Goal: Book appointment/travel/reservation

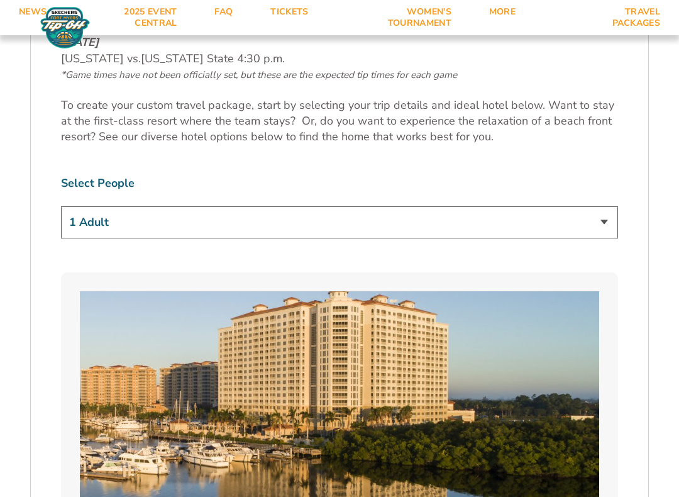
scroll to position [749, 0]
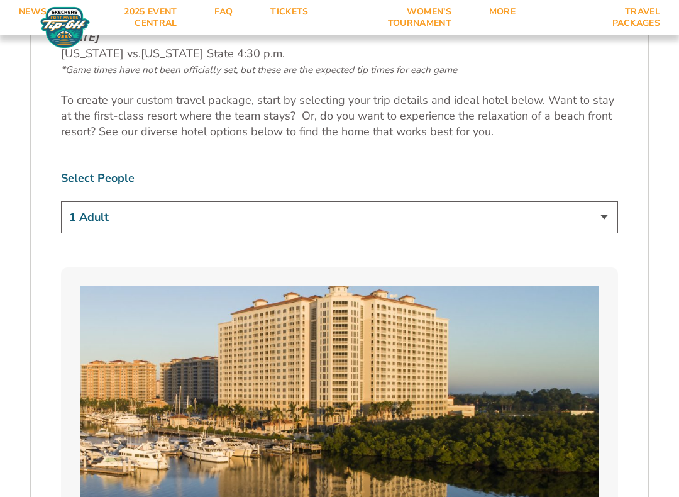
click at [609, 202] on select "1 Adult 2 Adults 3 Adults 4 Adults 2 Adults + 1 Child 2 Adults + 2 Children 2 A…" at bounding box center [339, 218] width 557 height 32
select select "2 Adults"
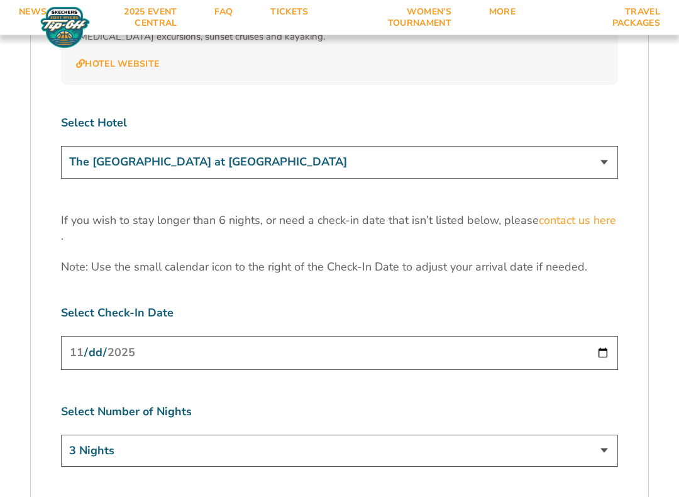
scroll to position [3839, 0]
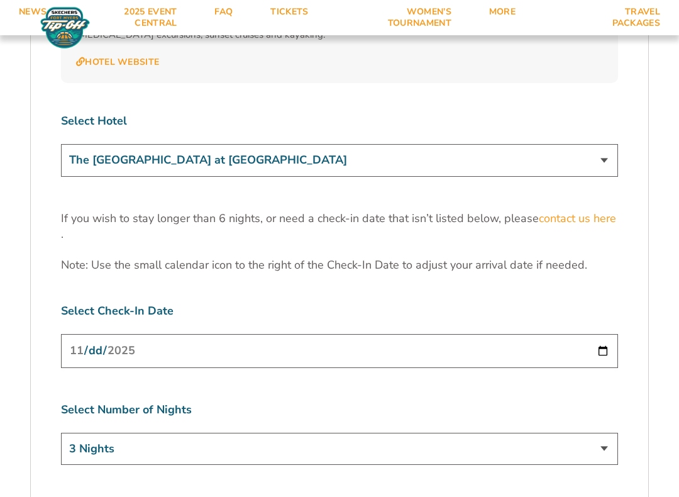
click at [376, 334] on input "[DATE]" at bounding box center [339, 350] width 557 height 33
type input "[DATE]"
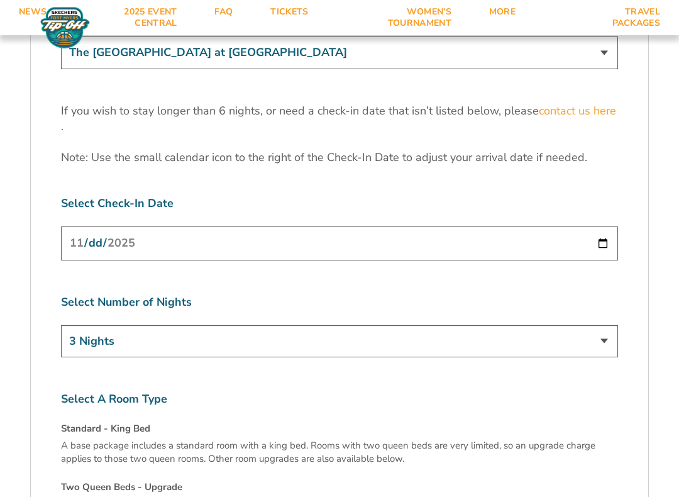
scroll to position [3951, 0]
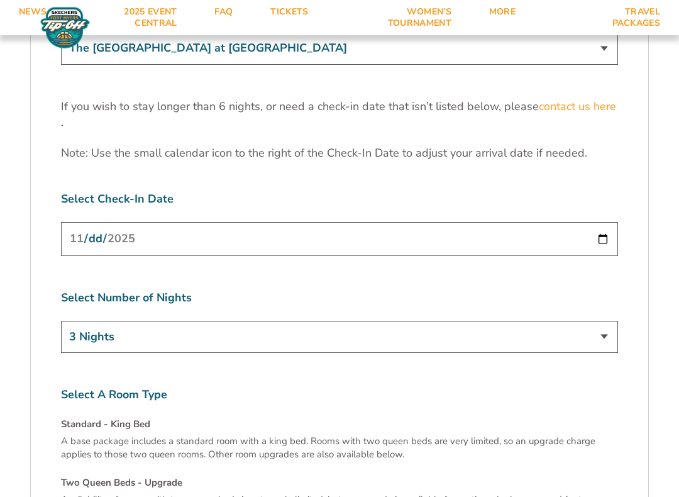
click at [605, 321] on select "3 Nights 4 Nights 5 Nights 6 Nights" at bounding box center [339, 337] width 557 height 32
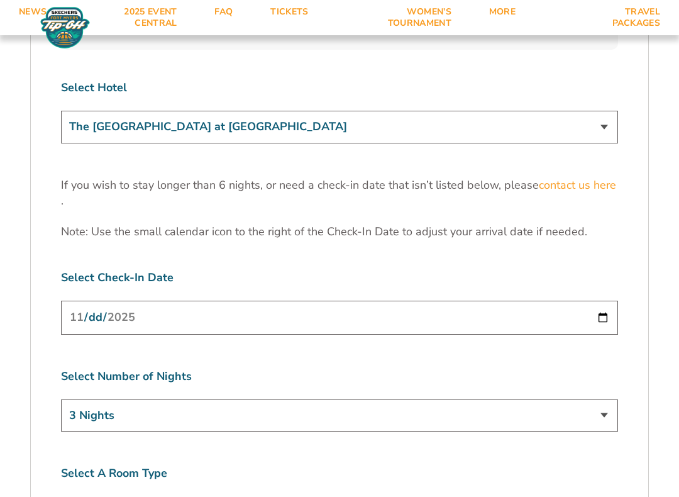
scroll to position [3879, 0]
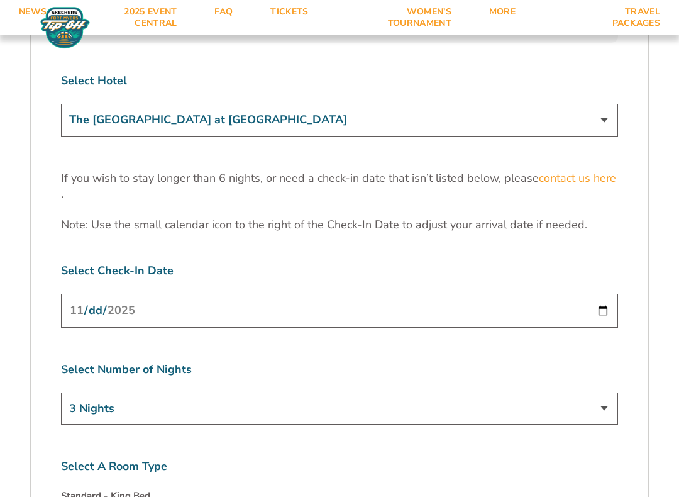
click at [610, 392] on select "3 Nights 4 Nights 5 Nights 6 Nights" at bounding box center [339, 408] width 557 height 32
select select "4 Nights"
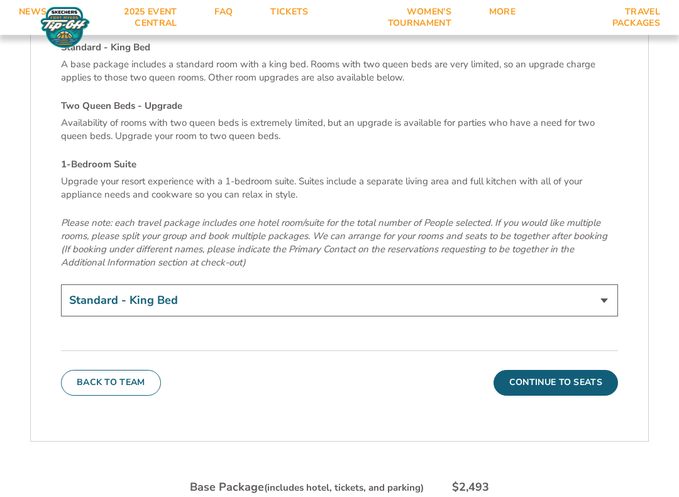
click at [609, 285] on select "Standard - King Bed Two Queen Beds - Upgrade (+$15 per night) 1-Bedroom Suite (…" at bounding box center [339, 301] width 557 height 32
select select "Two Queen Beds - Upgrade"
click at [583, 370] on button "Continue To Seats" at bounding box center [555, 382] width 124 height 25
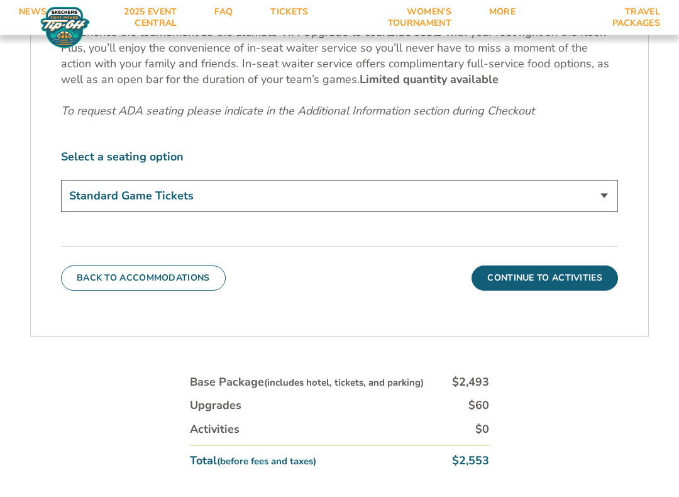
scroll to position [654, 0]
click at [603, 195] on select "Standard Game Tickets Midcourt Seat Upgrade (+$140 per person) Courtside Seat +…" at bounding box center [339, 196] width 557 height 32
click at [568, 273] on button "Continue To Activities" at bounding box center [544, 277] width 146 height 25
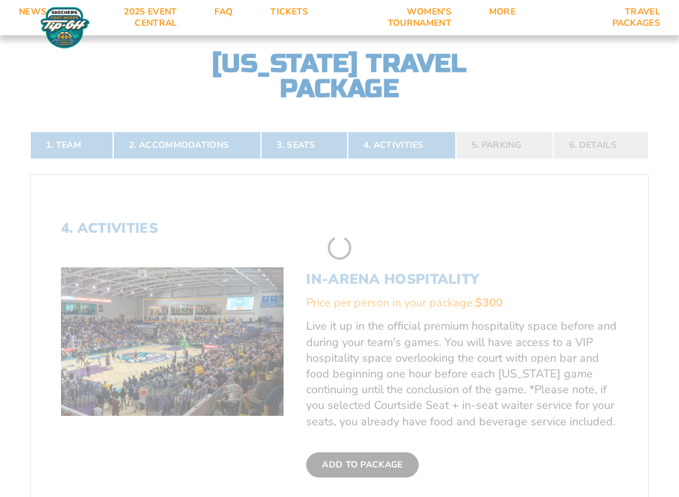
scroll to position [234, 0]
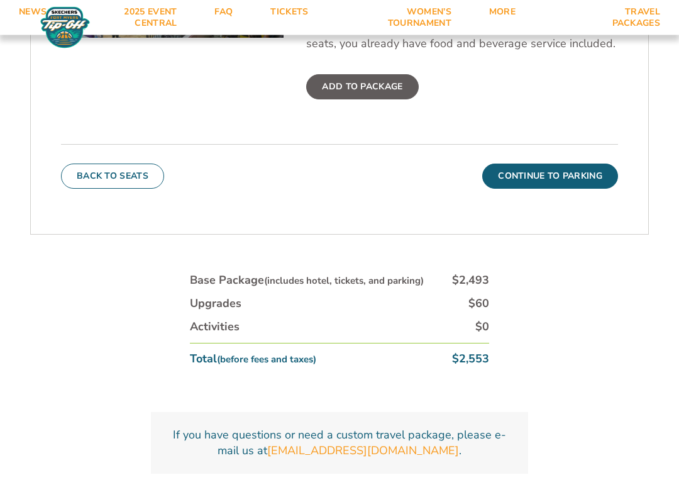
click at [588, 175] on button "Continue To Parking" at bounding box center [550, 176] width 136 height 25
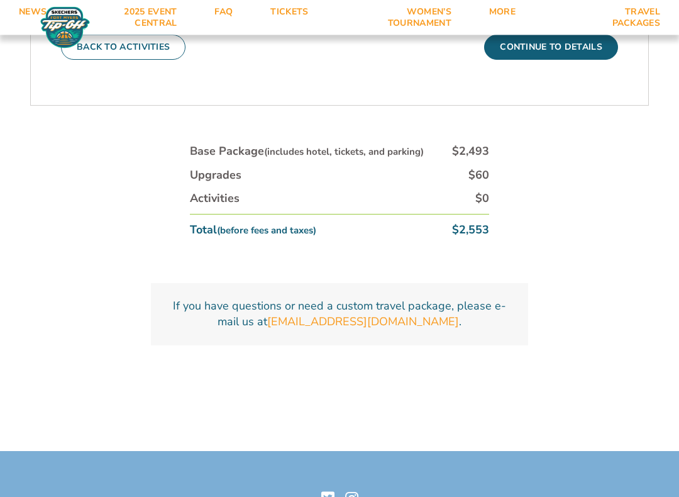
scroll to position [574, 0]
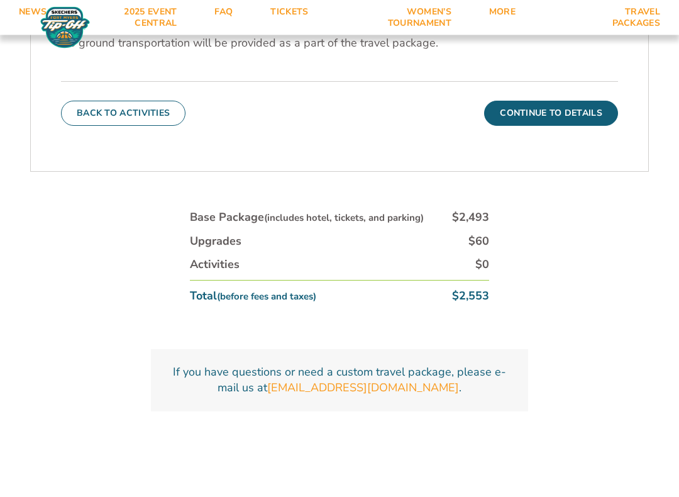
click at [597, 116] on button "Continue To Details" at bounding box center [551, 113] width 134 height 25
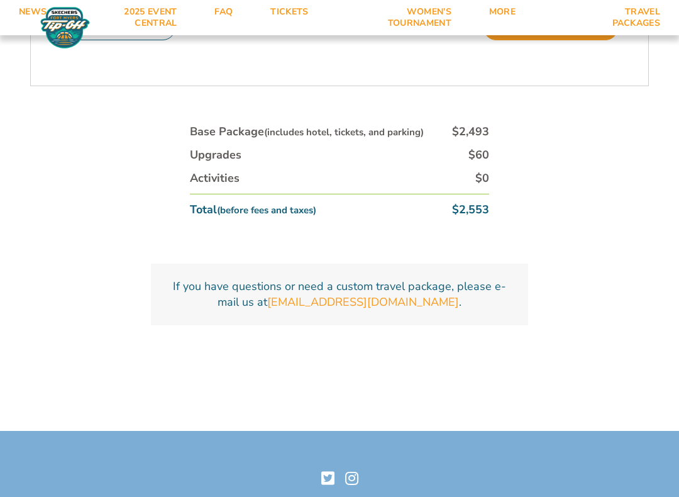
scroll to position [729, 0]
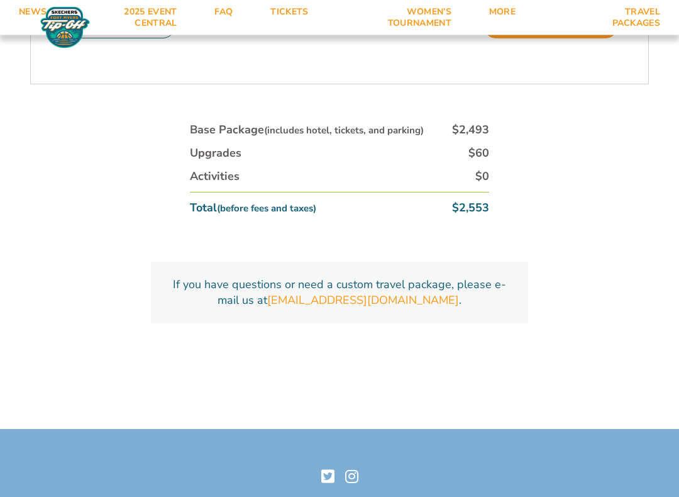
click at [623, 172] on div "1. Team 2. Accommodations 3. Seats 4. Activities 5. Parking 6. Details 1. Team …" at bounding box center [339, 4] width 679 height 759
